Goal: Information Seeking & Learning: Learn about a topic

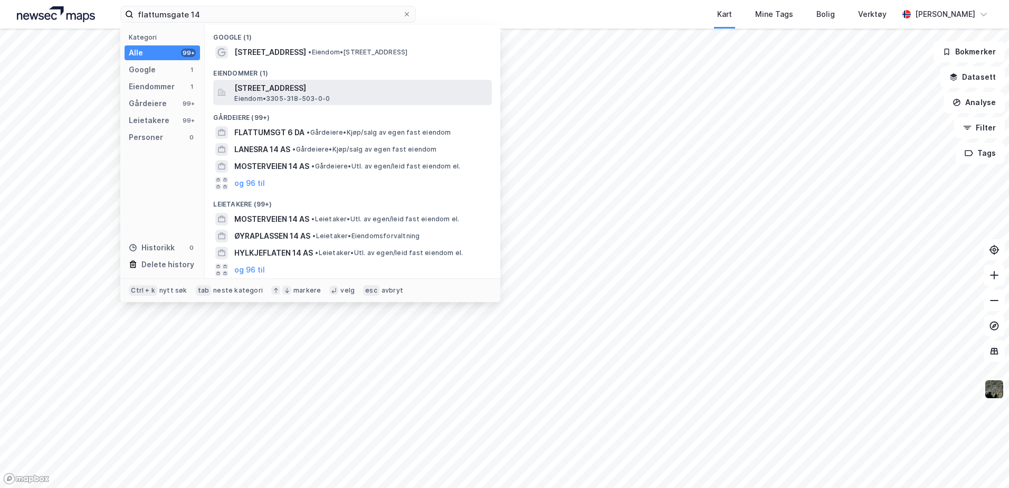
type input "flattumsgate 14"
click at [250, 90] on span "[STREET_ADDRESS]" at bounding box center [360, 88] width 253 height 13
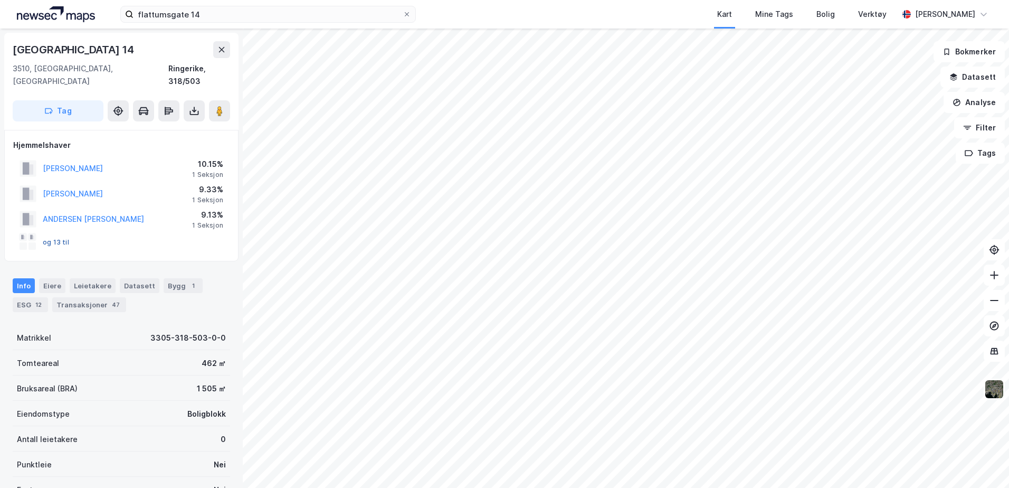
click at [0, 0] on button "og 13 til" at bounding box center [0, 0] width 0 height 0
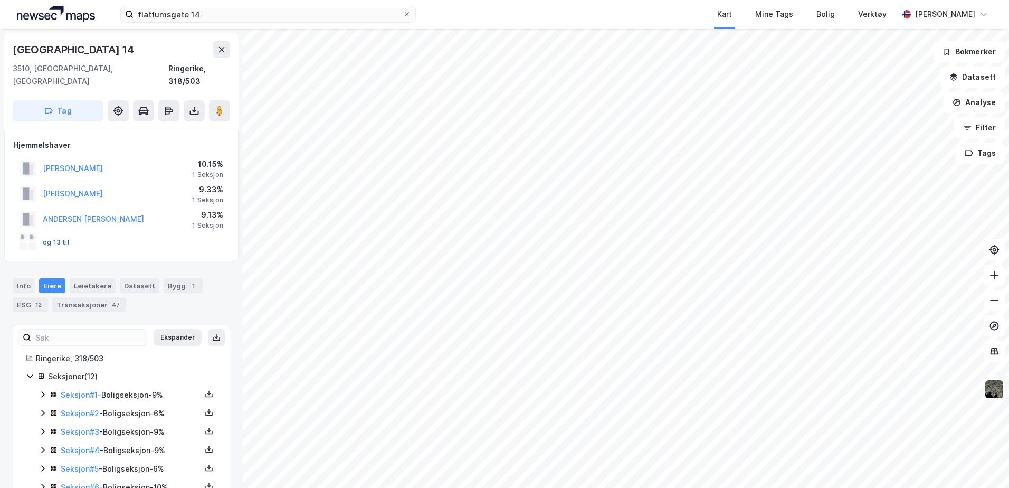
click at [0, 0] on button "og 13 til" at bounding box center [0, 0] width 0 height 0
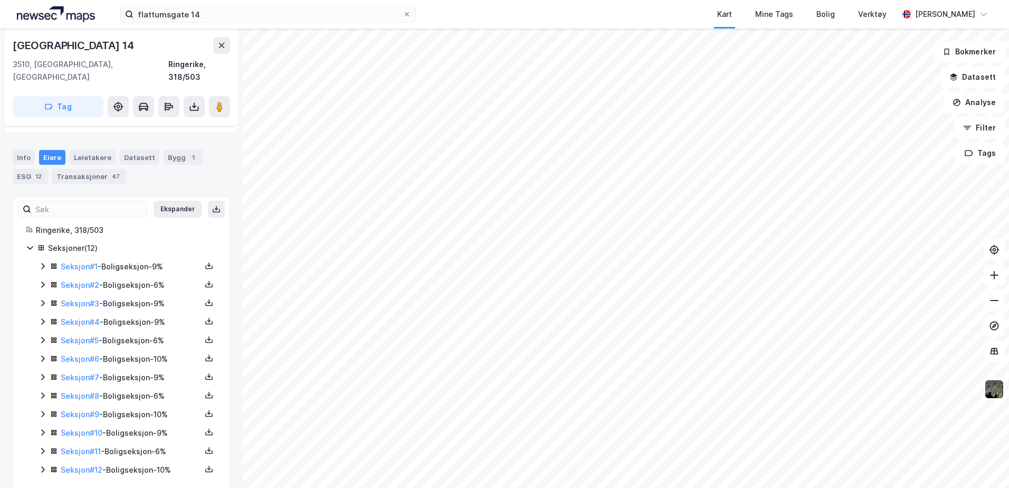
scroll to position [130, 0]
click at [26, 148] on div "Info" at bounding box center [24, 155] width 22 height 15
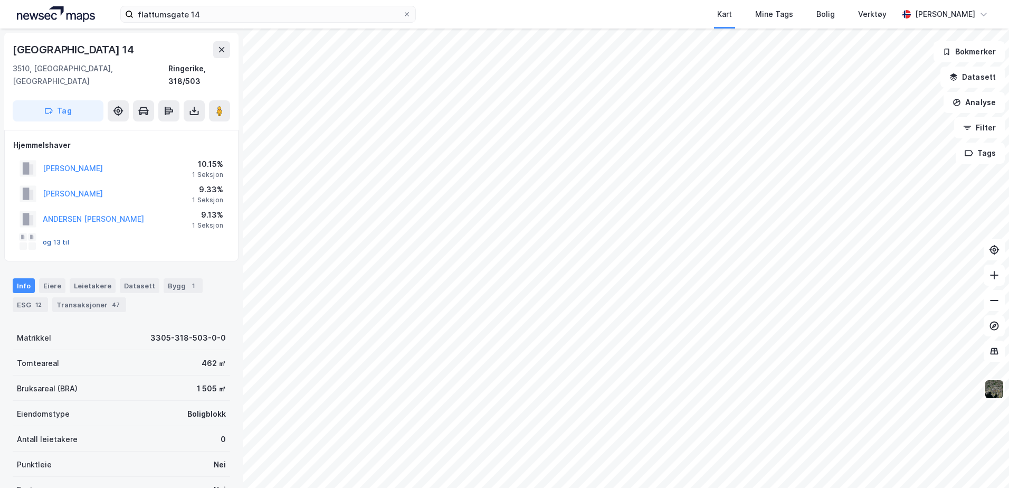
click at [0, 0] on button "og 13 til" at bounding box center [0, 0] width 0 height 0
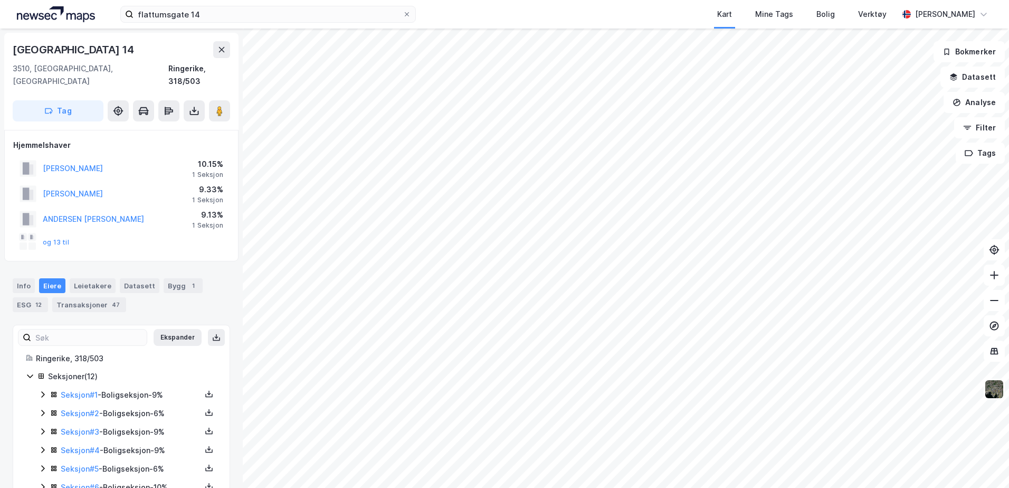
scroll to position [120, 0]
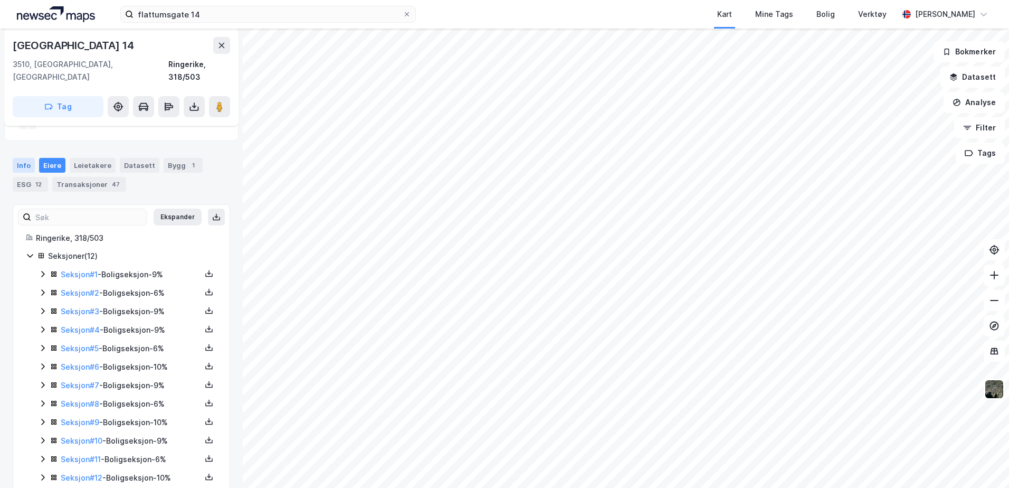
click at [24, 158] on div "Info" at bounding box center [24, 165] width 22 height 15
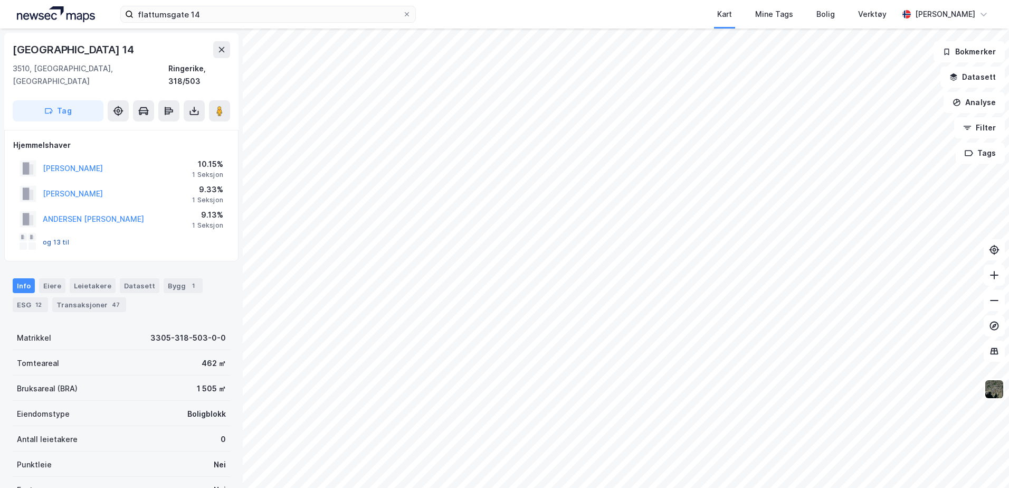
click at [0, 0] on button "og 13 til" at bounding box center [0, 0] width 0 height 0
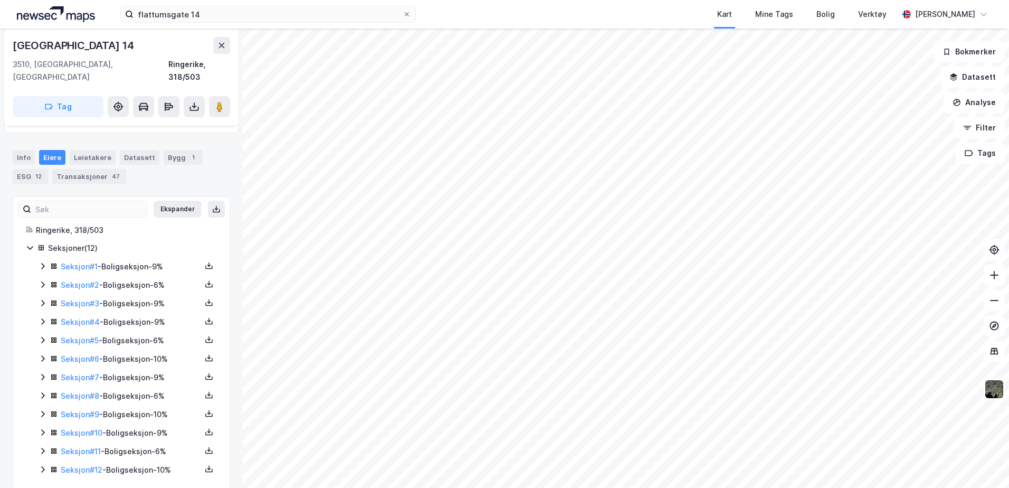
scroll to position [130, 0]
click at [165, 201] on button "Ekspander" at bounding box center [178, 206] width 48 height 17
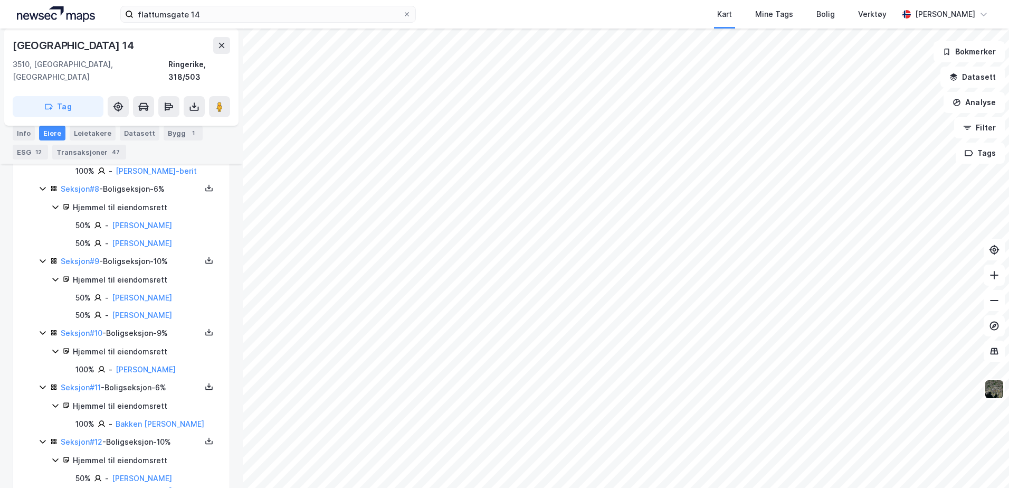
scroll to position [632, 0]
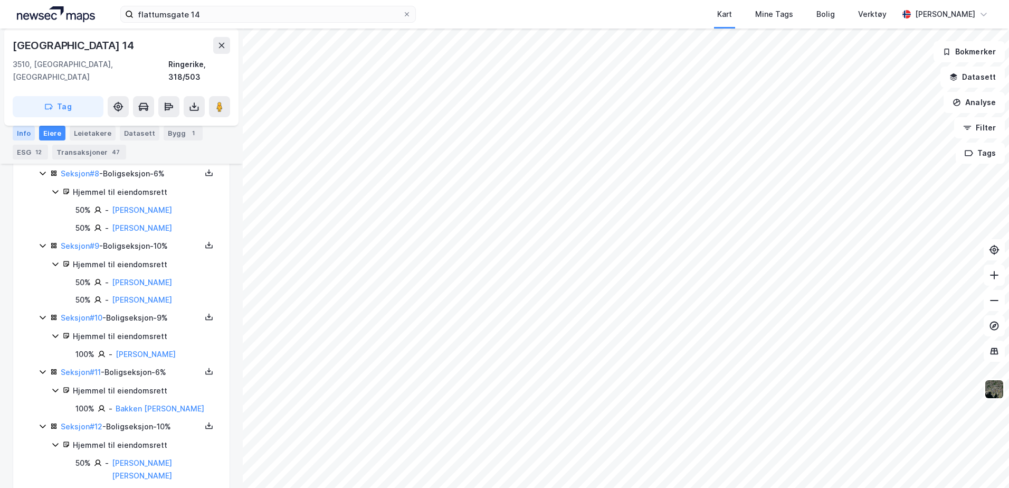
click at [27, 130] on div "Info" at bounding box center [24, 133] width 22 height 15
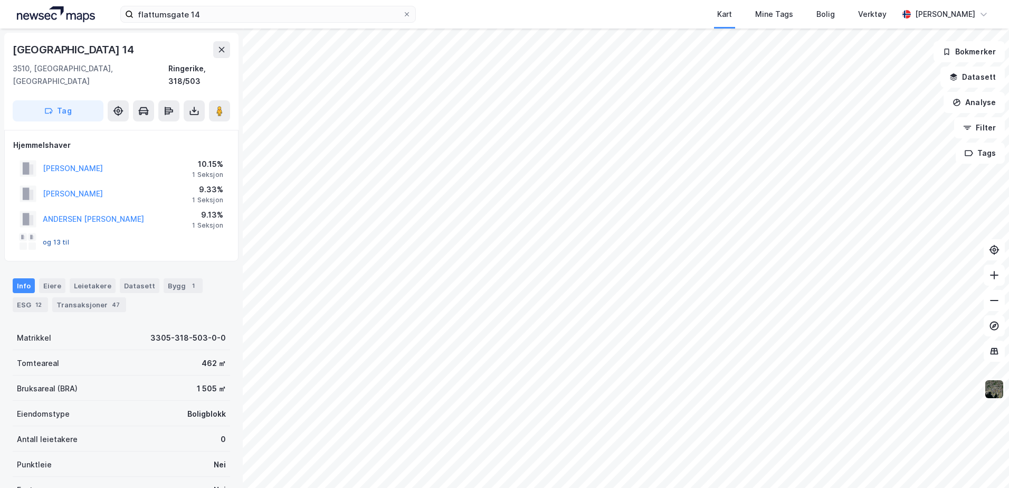
click at [0, 0] on button "og 13 til" at bounding box center [0, 0] width 0 height 0
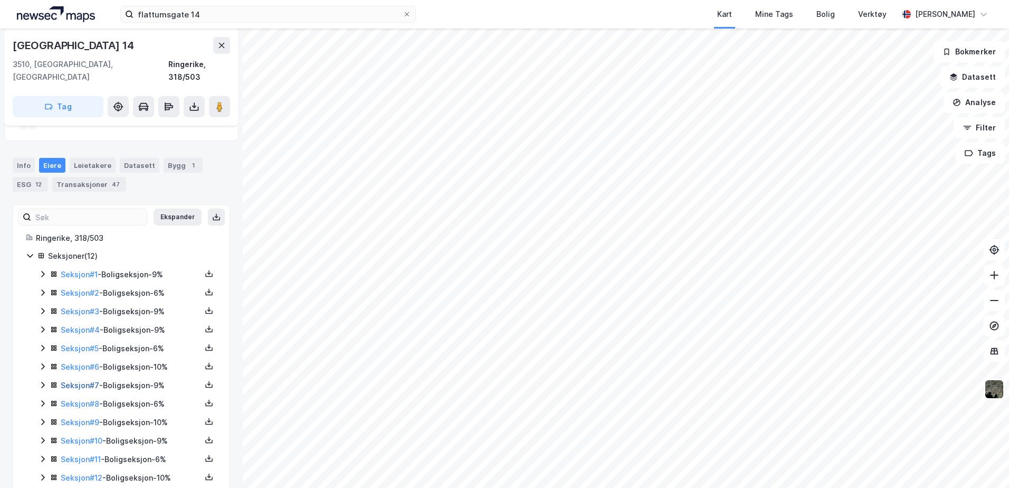
click at [74, 381] on link "Seksjon # 7" at bounding box center [80, 385] width 39 height 9
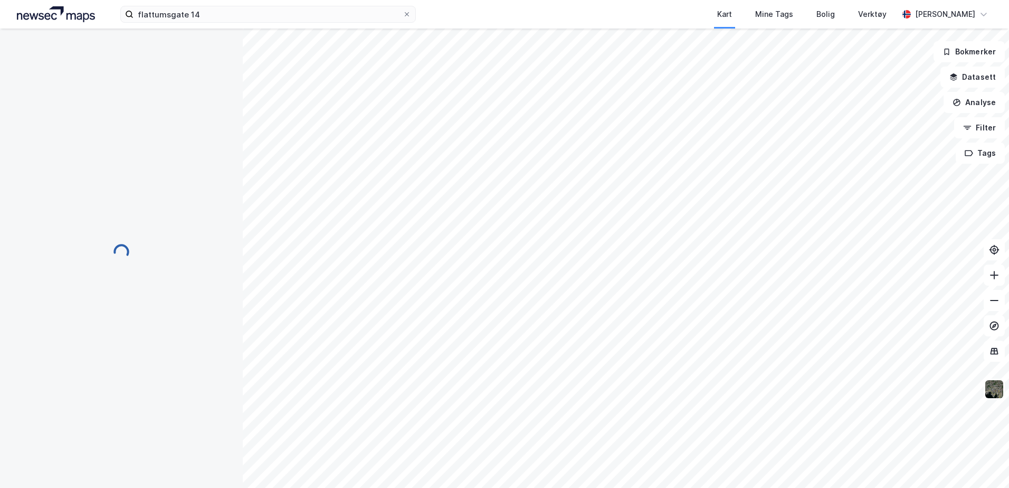
scroll to position [42, 0]
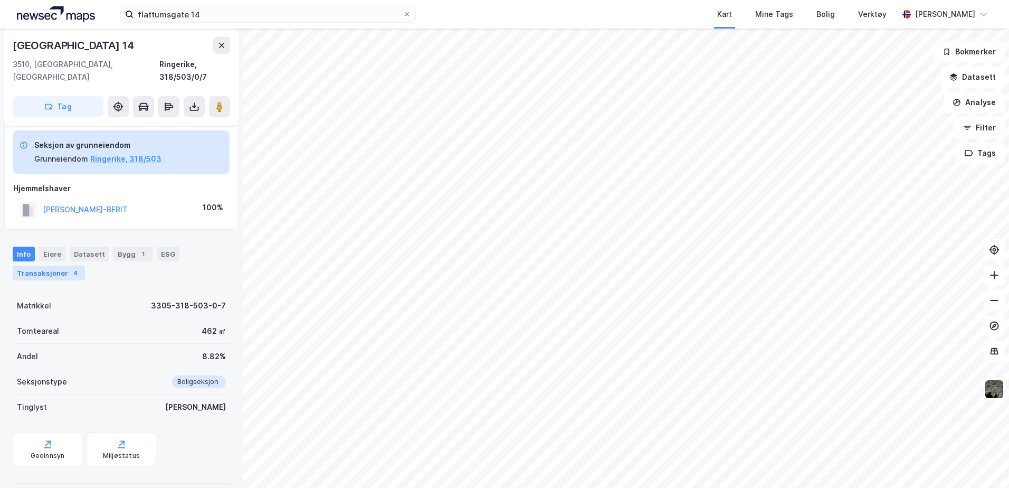
click at [50, 265] on div "Transaksjoner 4" at bounding box center [49, 272] width 72 height 15
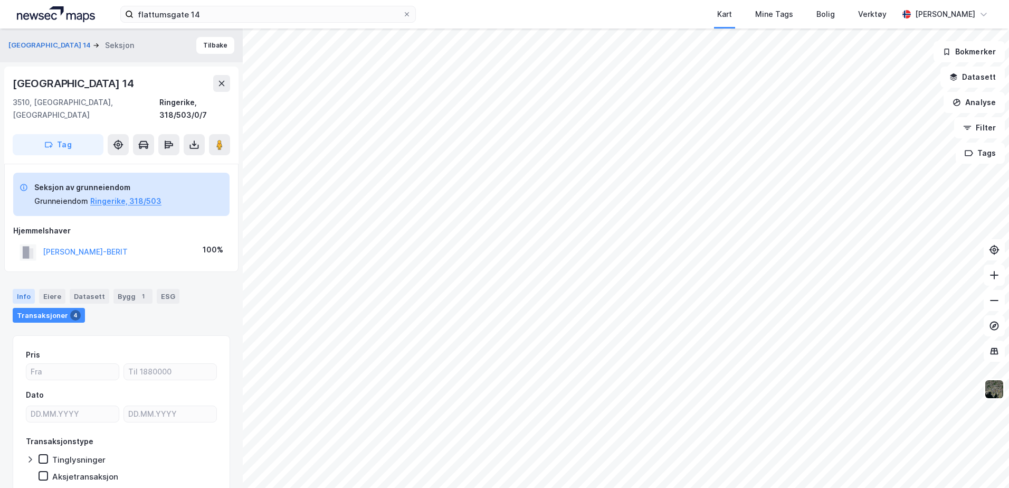
click at [20, 289] on div "Info" at bounding box center [24, 296] width 22 height 15
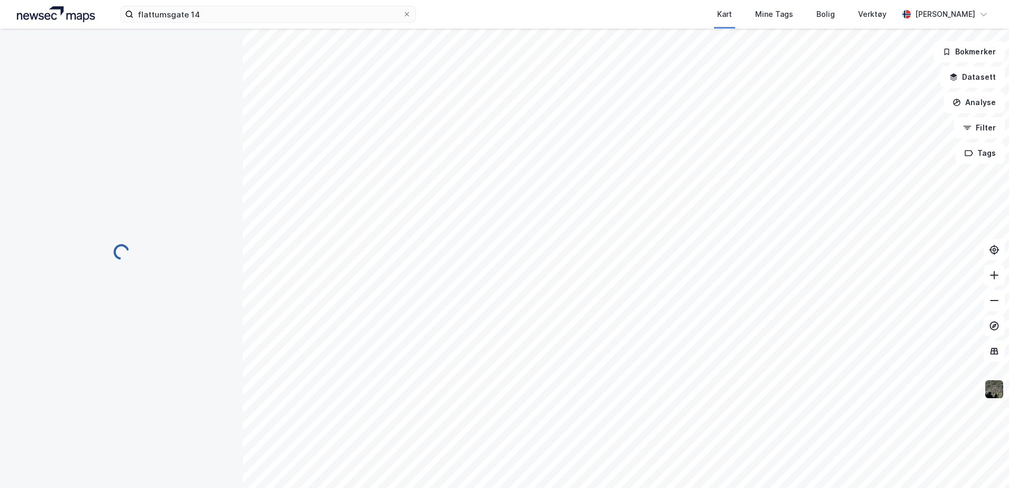
scroll to position [1, 0]
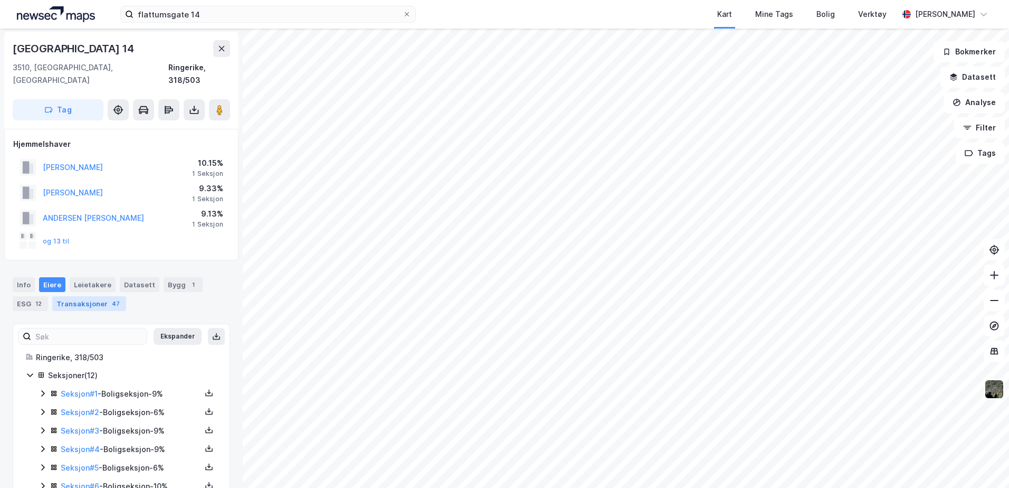
click at [88, 296] on div "Transaksjoner 47" at bounding box center [89, 303] width 74 height 15
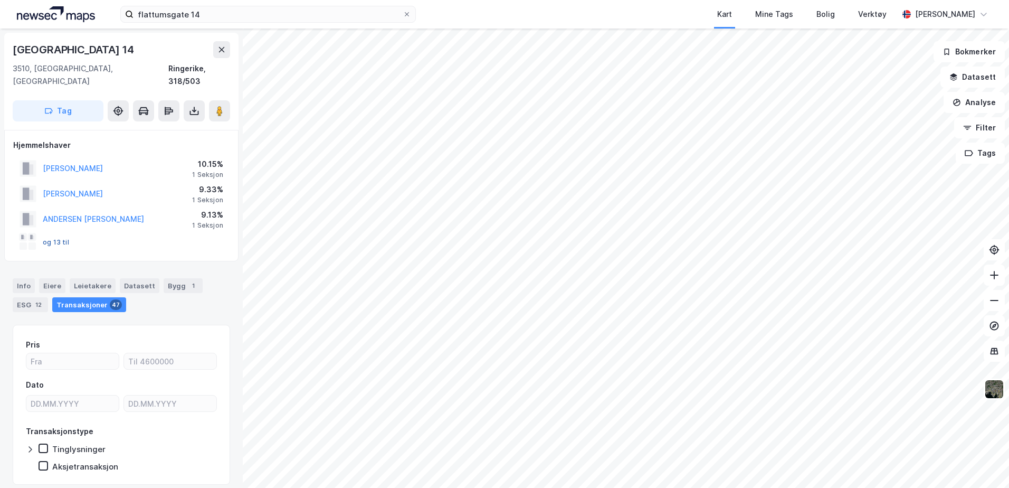
click at [0, 0] on button "og 13 til" at bounding box center [0, 0] width 0 height 0
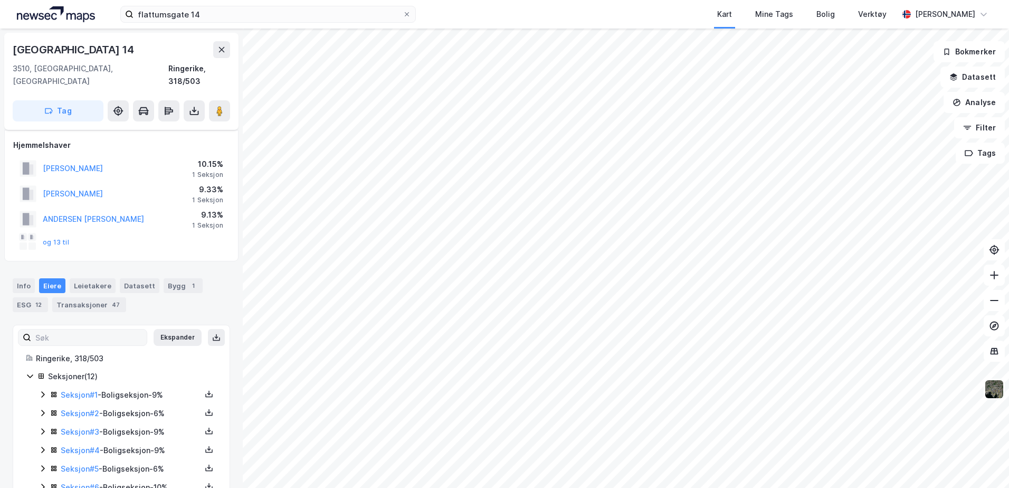
scroll to position [120, 0]
